Goal: Navigation & Orientation: Go to known website

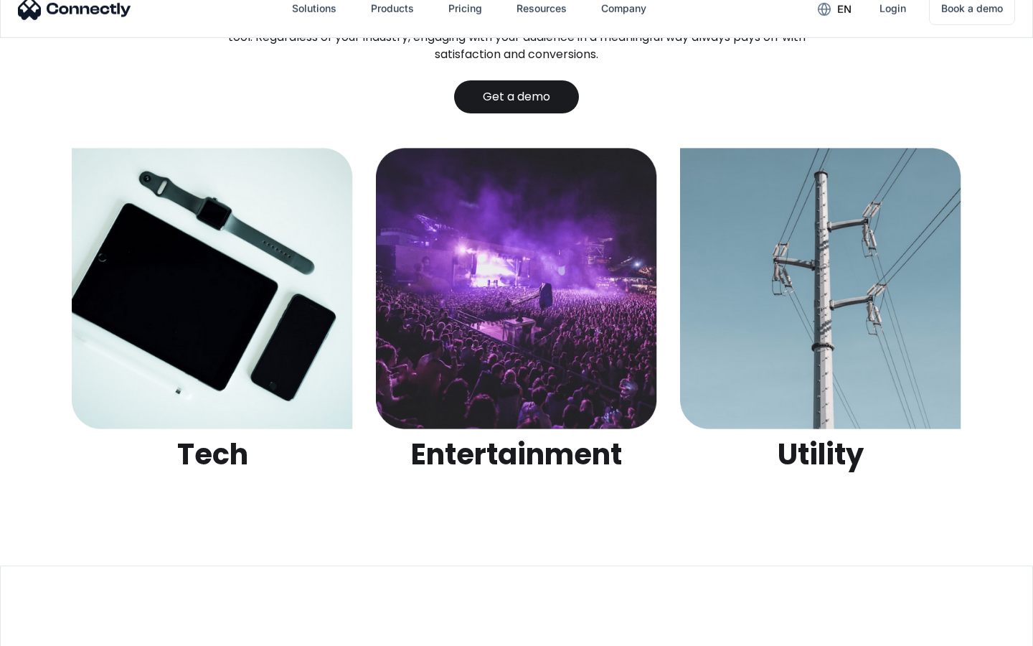
scroll to position [4527, 0]
